Goal: Task Accomplishment & Management: Complete application form

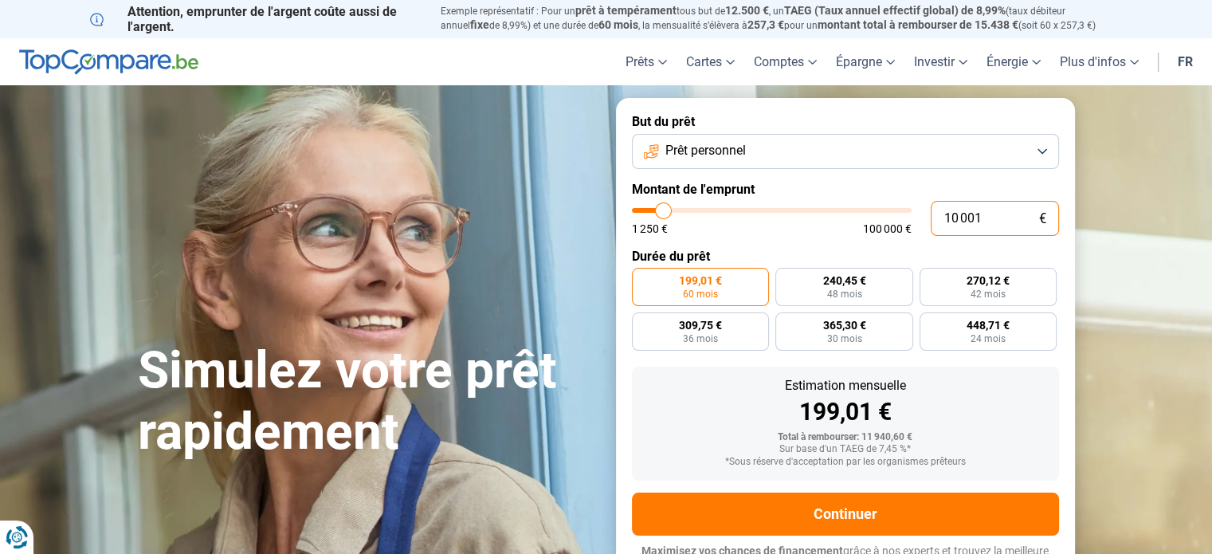
click at [1017, 218] on input "10 001" at bounding box center [995, 218] width 128 height 35
type input "6"
type input "1250"
type input "64"
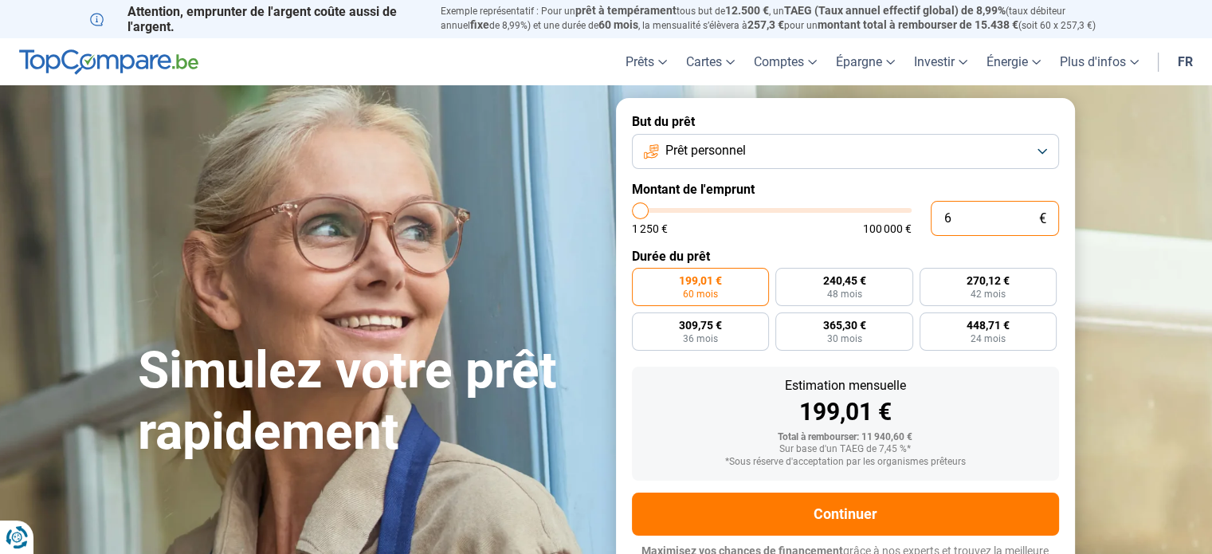
type input "1250"
type input "6"
type input "1250"
type input "63"
type input "1250"
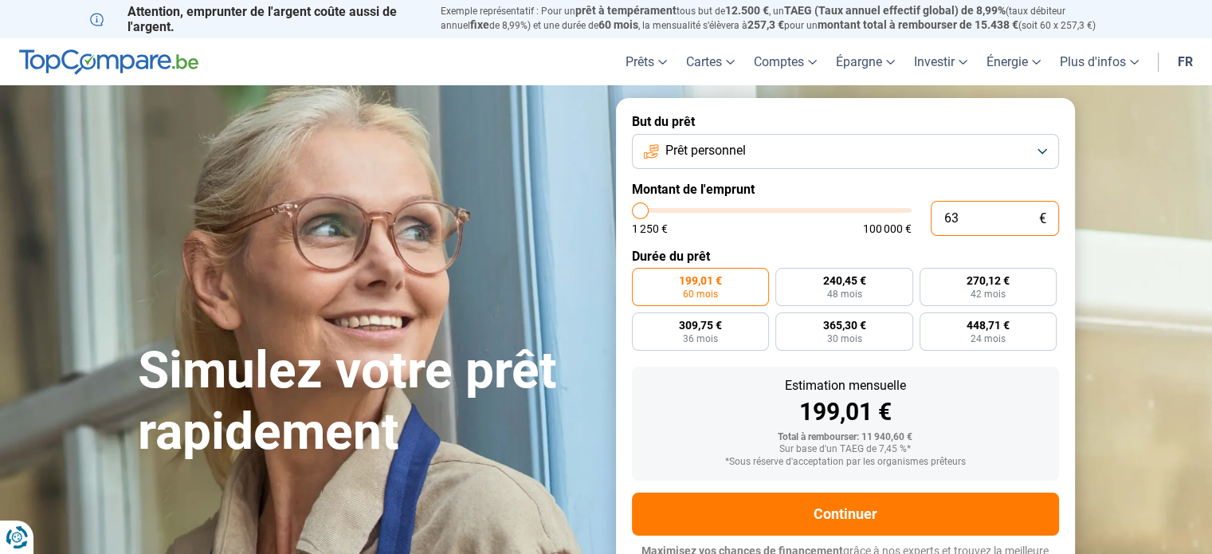
type input "630"
type input "1250"
type input "6 300"
type input "6250"
radio input "true"
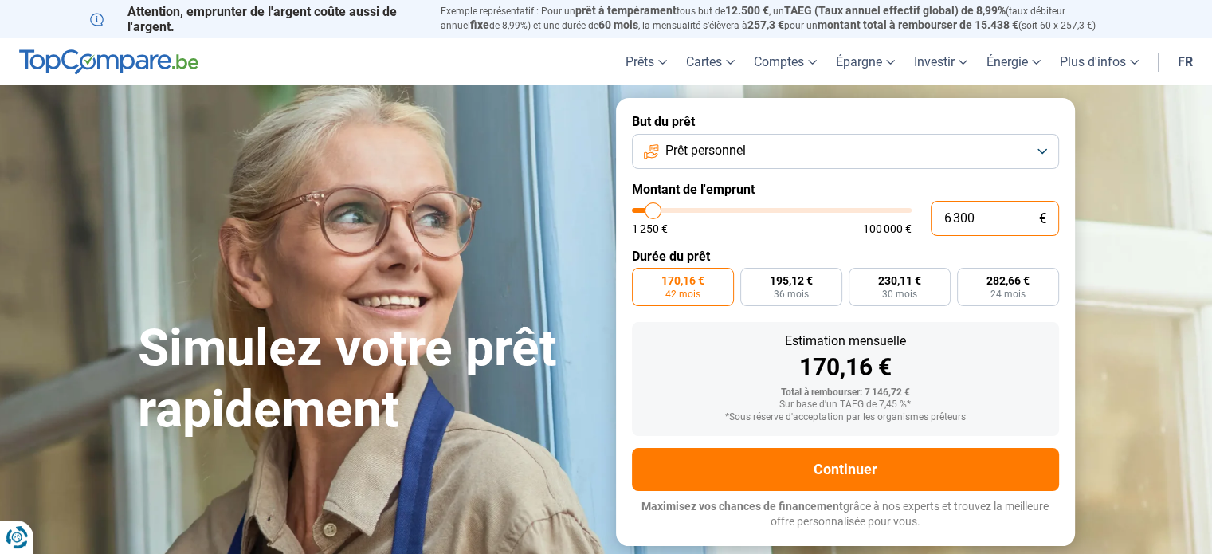
type input "6 300"
